Goal: Find specific page/section: Find specific page/section

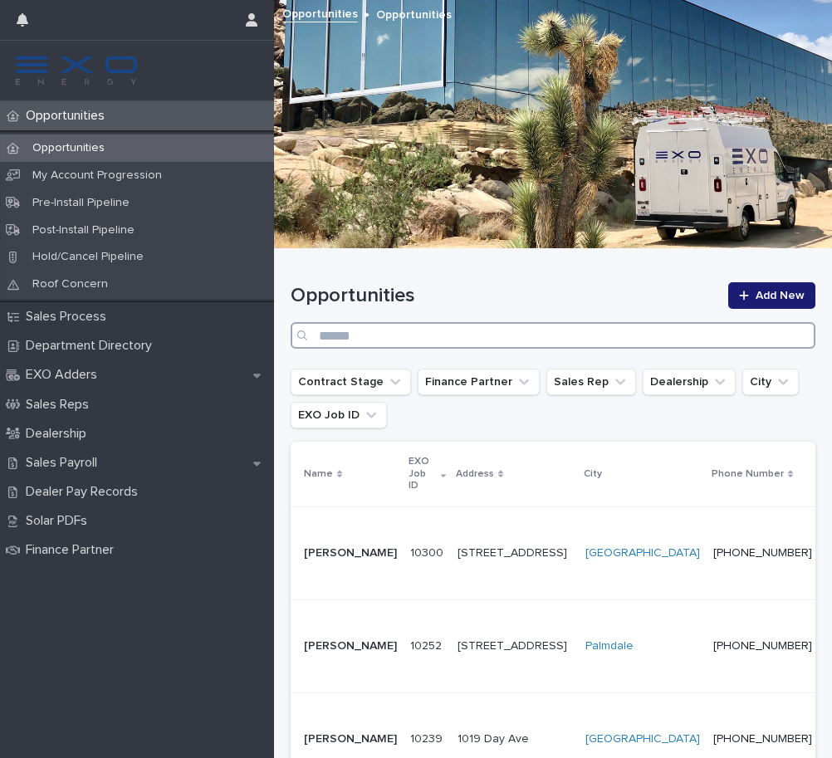
click at [403, 336] on input "Search" at bounding box center [553, 335] width 525 height 27
click at [419, 339] on input "Search" at bounding box center [553, 335] width 525 height 27
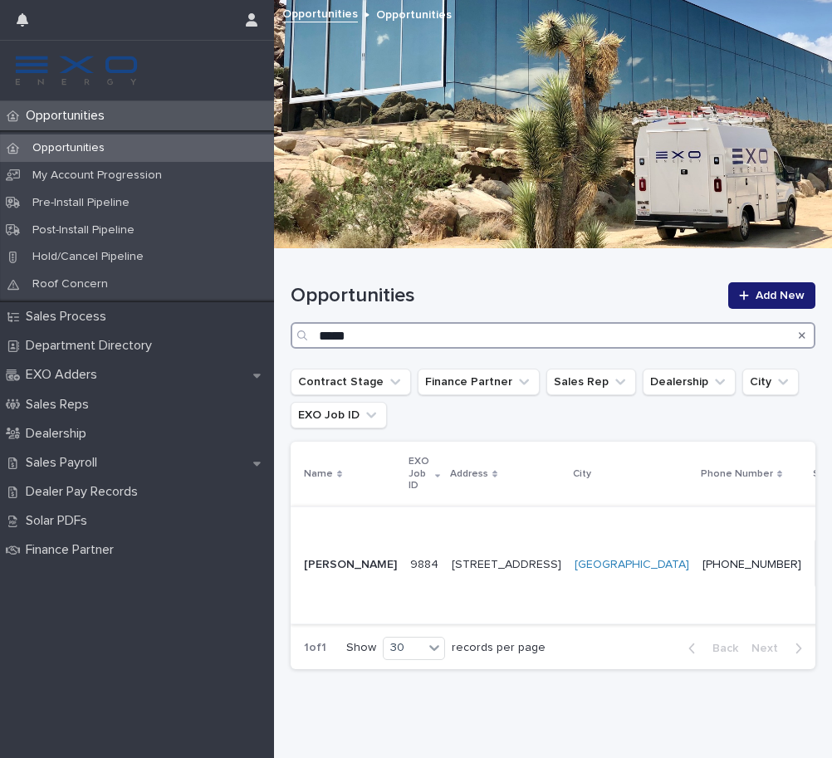
type input "*****"
click at [404, 522] on td "9884 9884" at bounding box center [425, 565] width 42 height 117
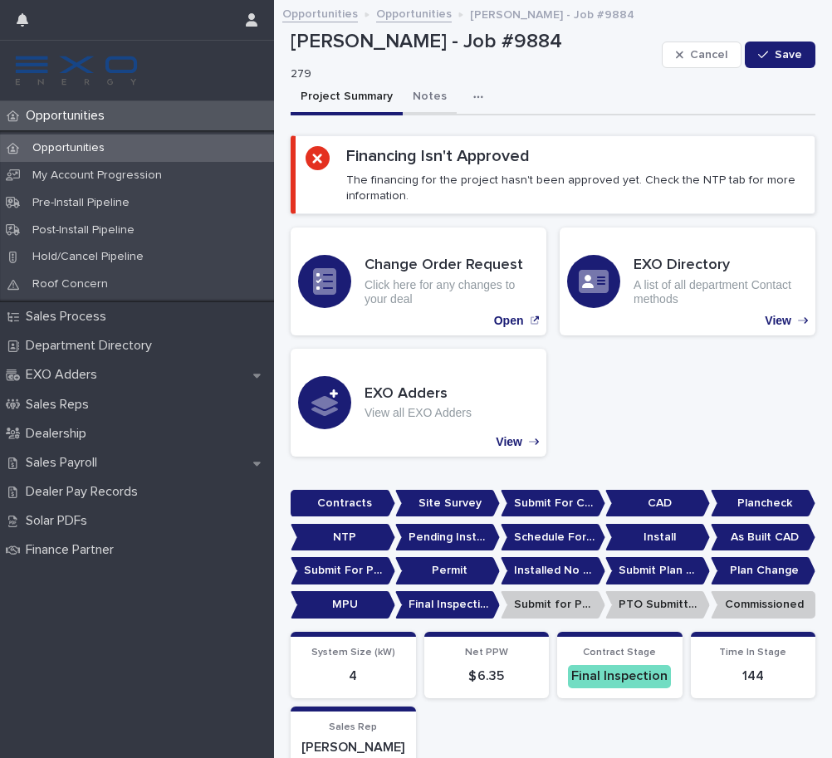
click at [410, 96] on button "Notes" at bounding box center [430, 98] width 54 height 35
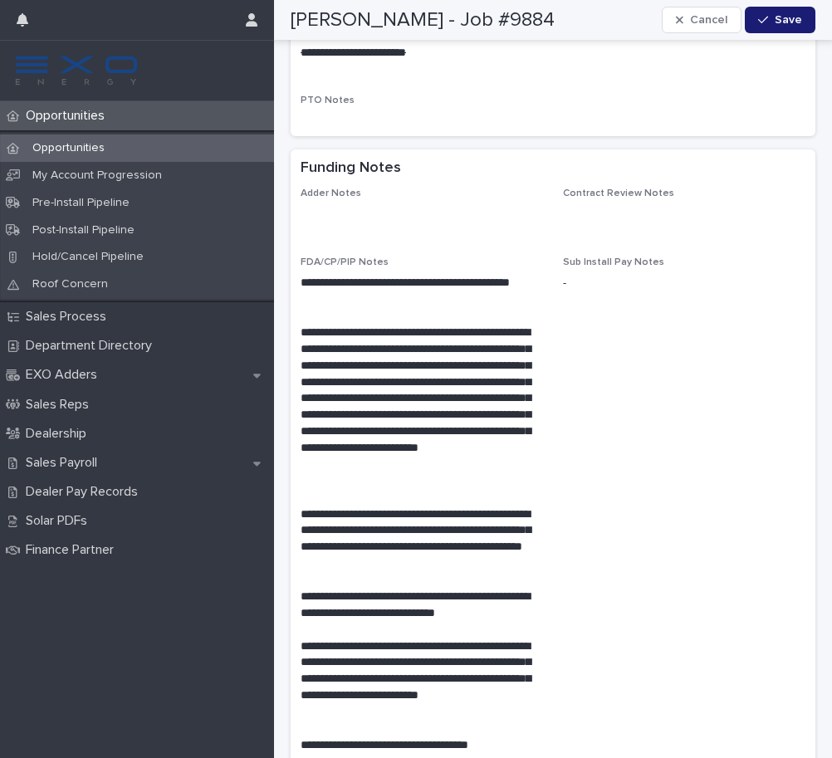
scroll to position [3036, 0]
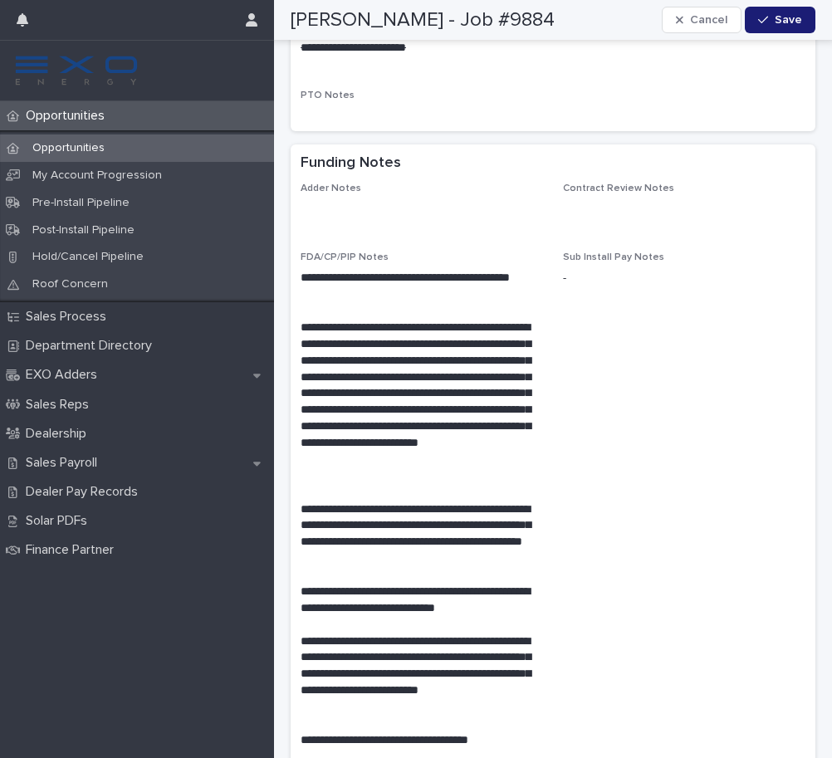
click at [127, 142] on div "Opportunities" at bounding box center [137, 148] width 274 height 27
